Goal: Transaction & Acquisition: Purchase product/service

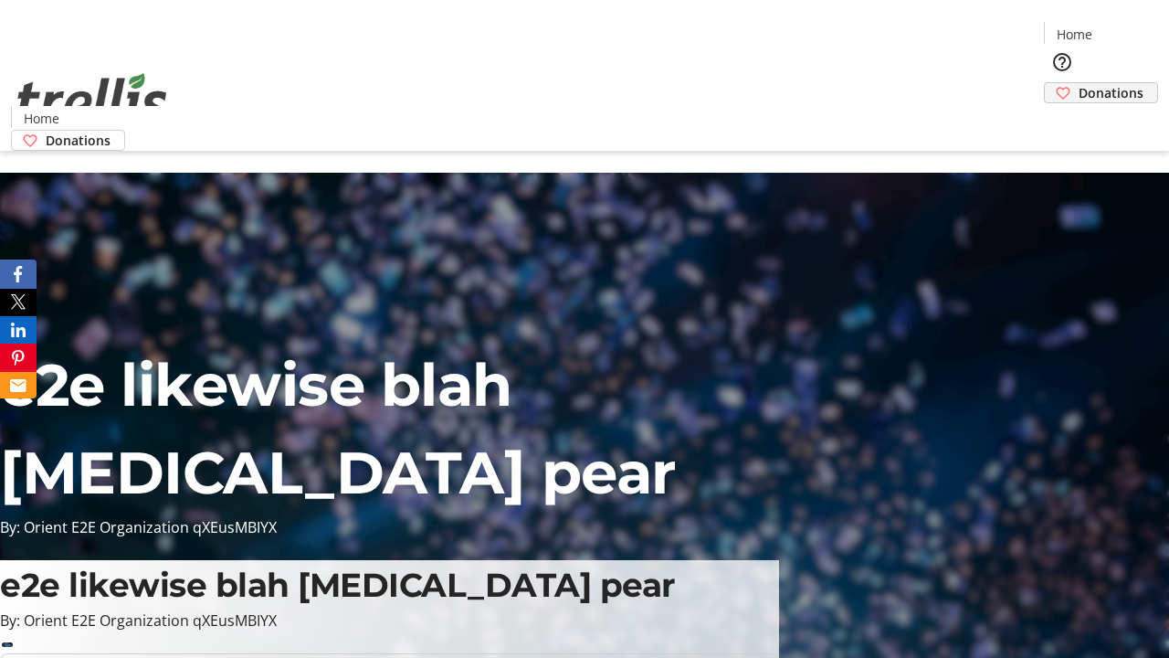
click at [1079, 83] on span "Donations" at bounding box center [1111, 92] width 65 height 19
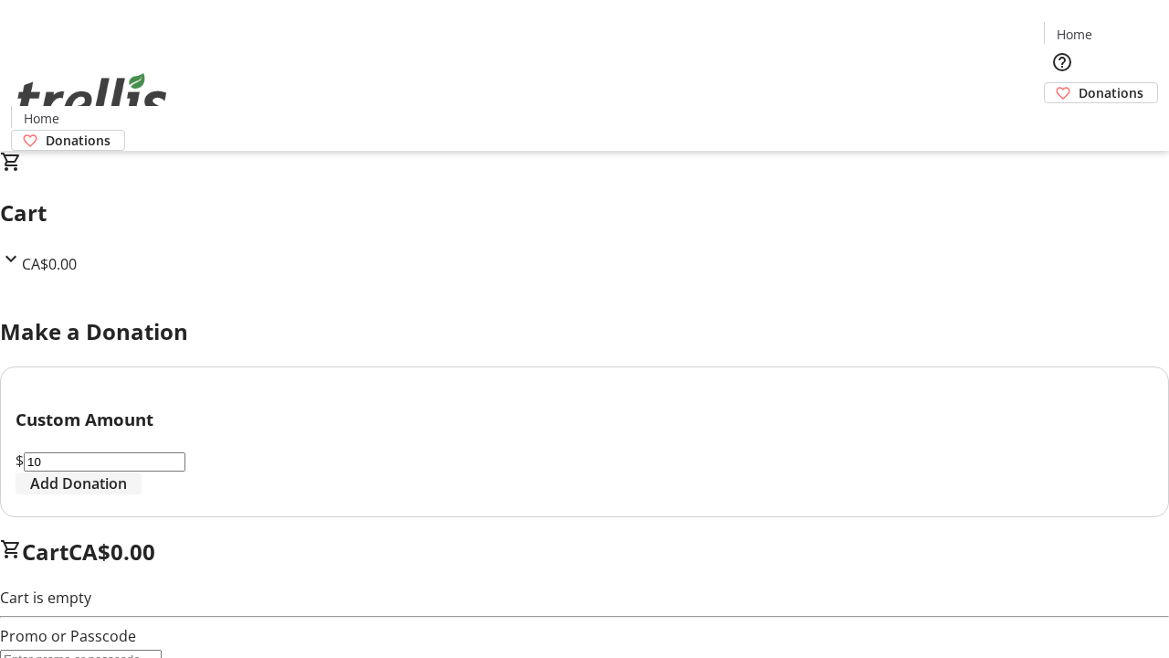
click at [127, 494] on span "Add Donation" at bounding box center [78, 483] width 97 height 22
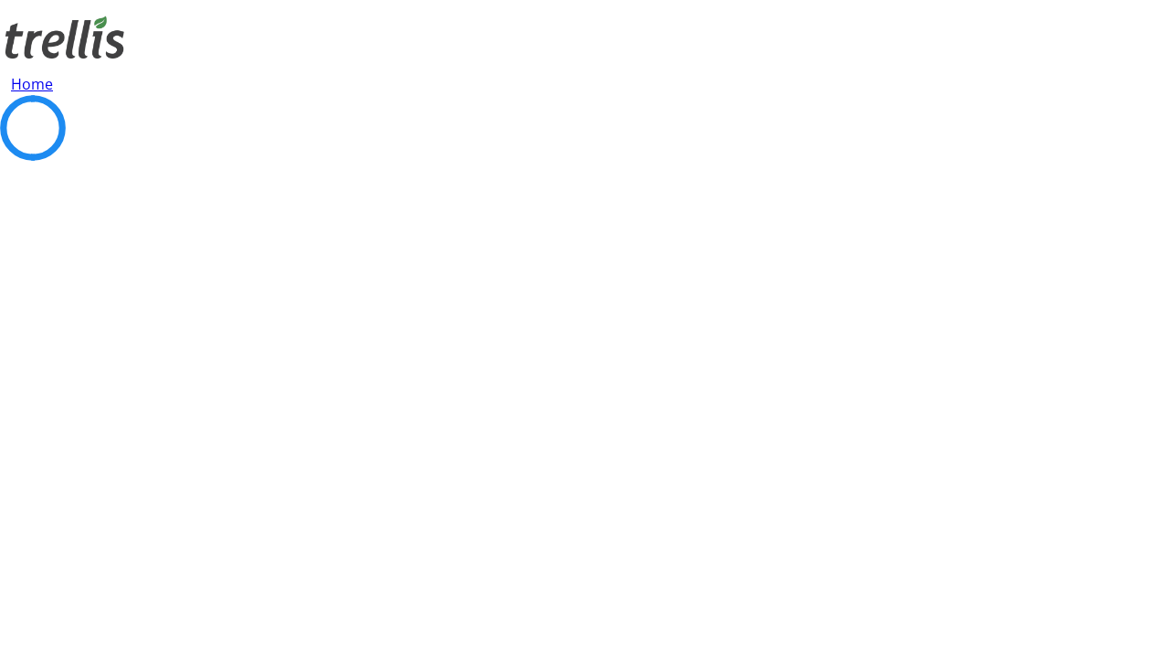
select select "CA"
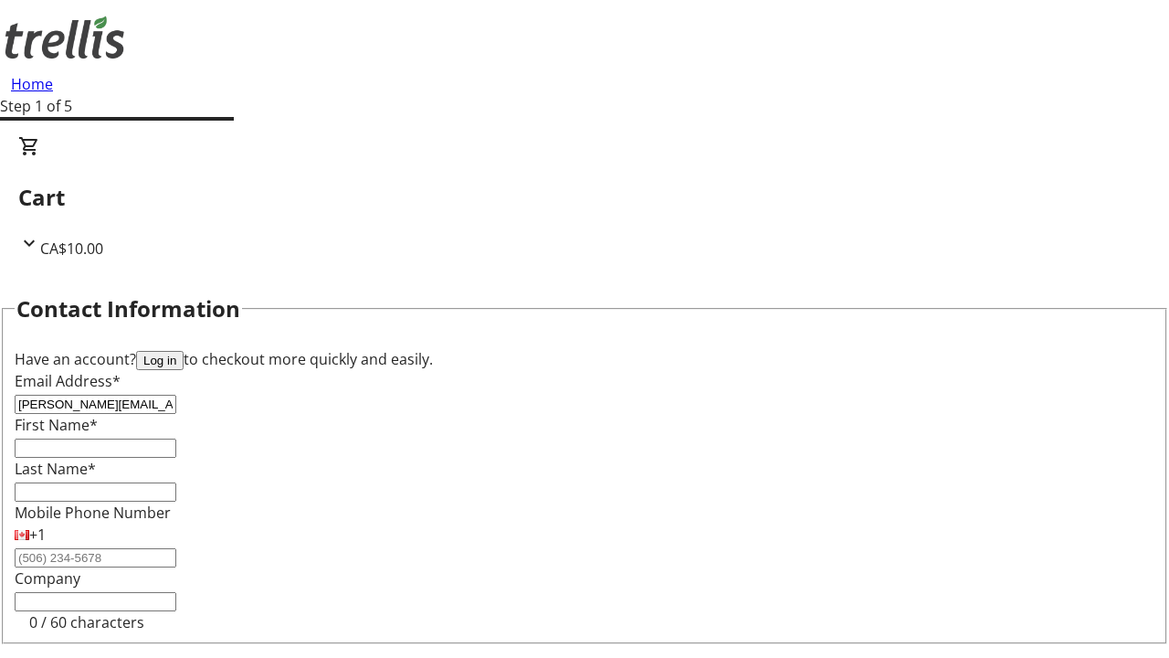
type input "[PERSON_NAME][EMAIL_ADDRESS][DOMAIN_NAME]"
type input "[PERSON_NAME]"
type input "Hermiston"
type input "[STREET_ADDRESS][PERSON_NAME]"
type input "Kelowna"
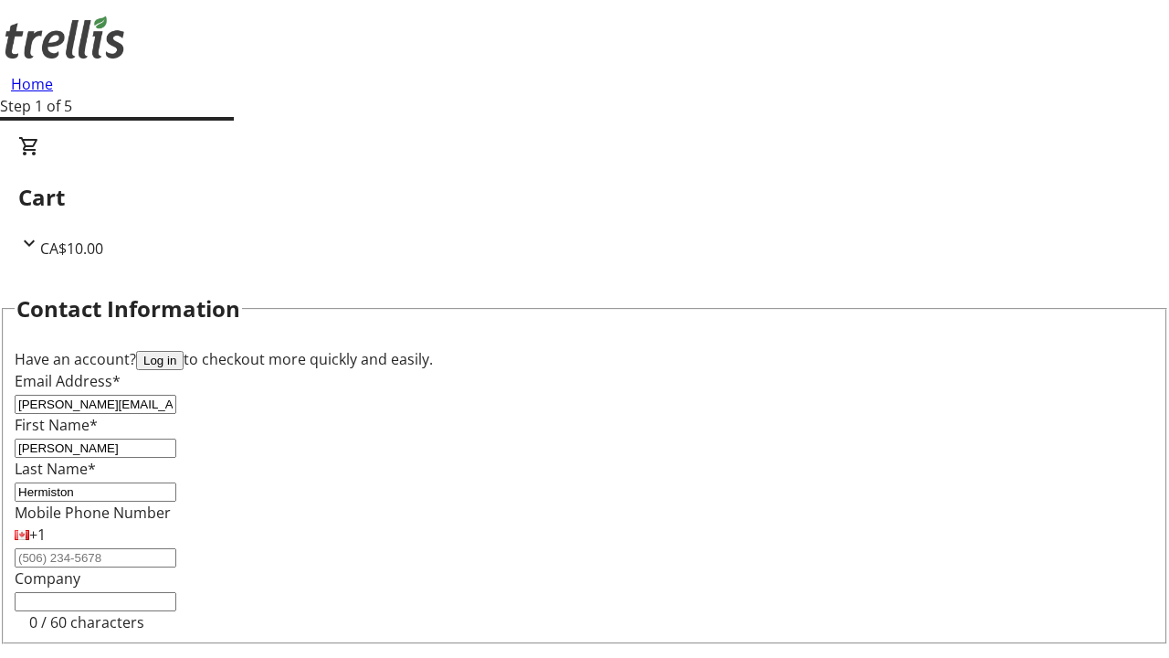
select select "BC"
type input "Kelowna"
type input "V1Y 0C2"
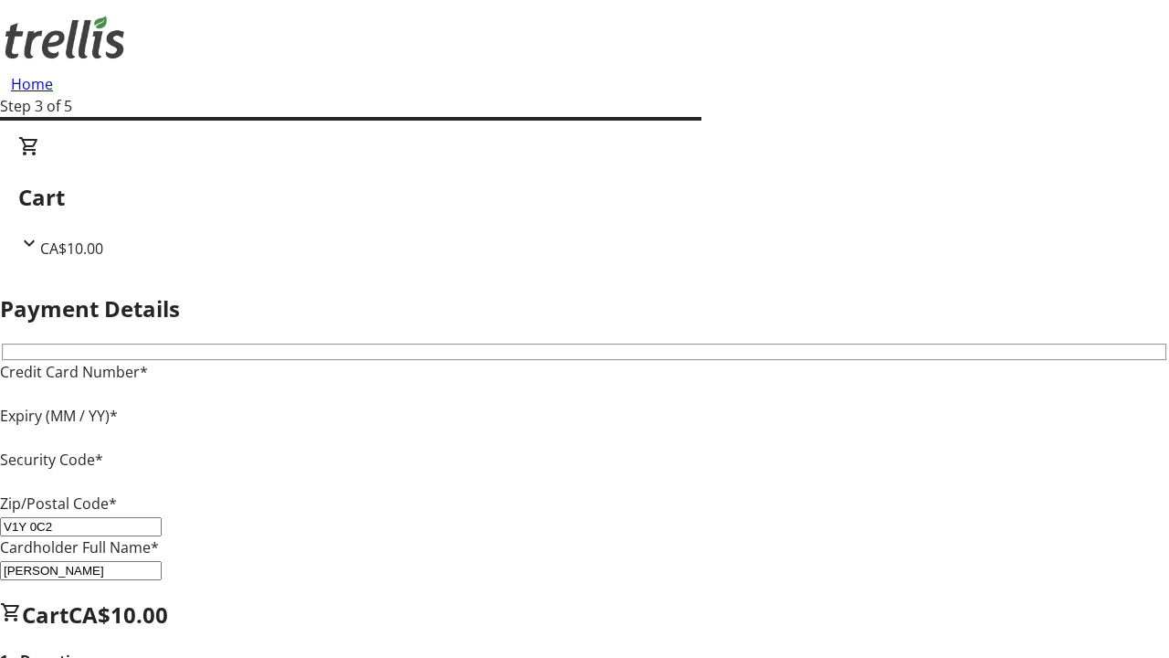
type input "V1Y 0C2"
